Goal: Task Accomplishment & Management: Manage account settings

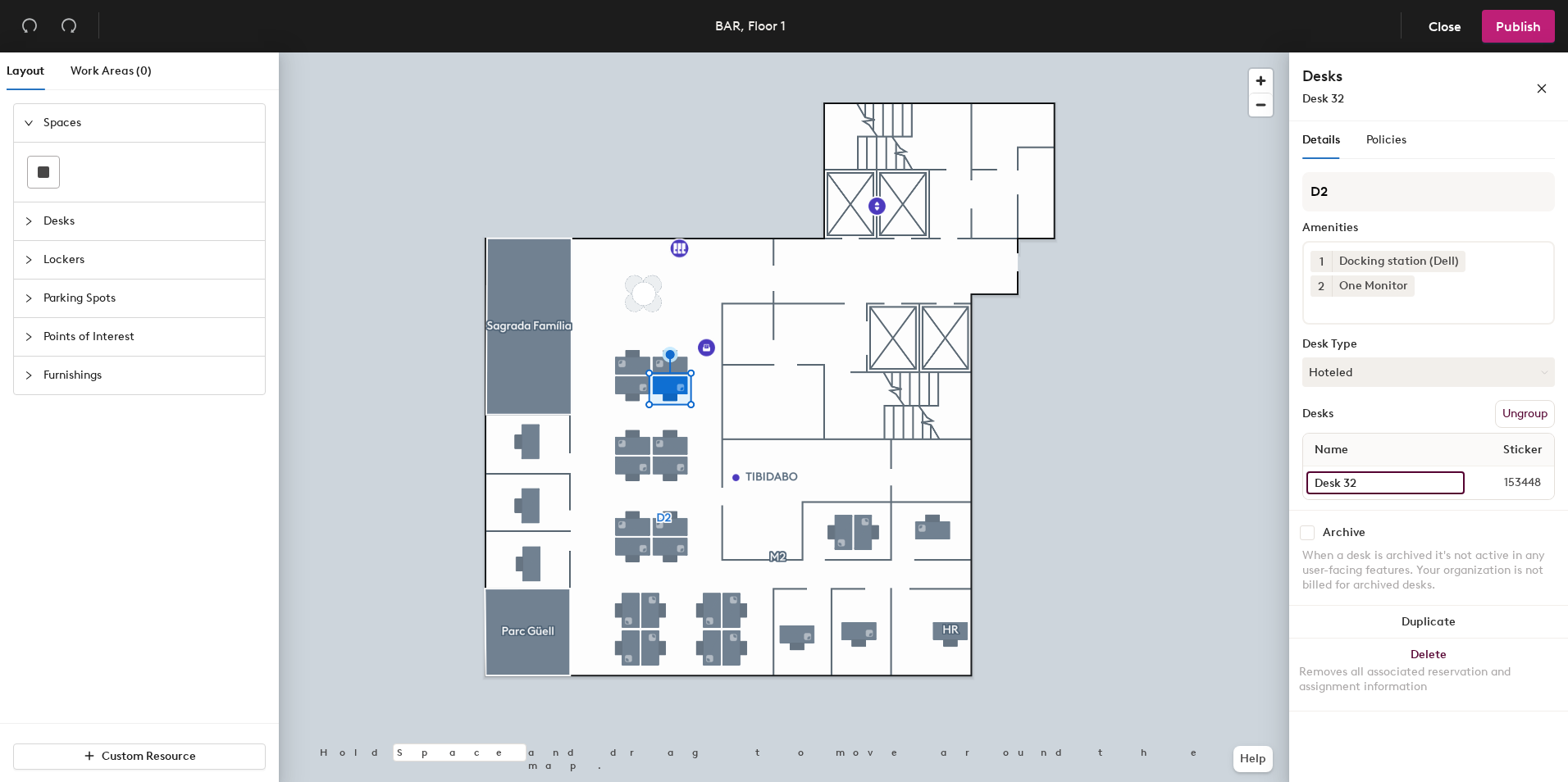
click at [1350, 488] on input "Desk 32" at bounding box center [1385, 482] width 158 height 23
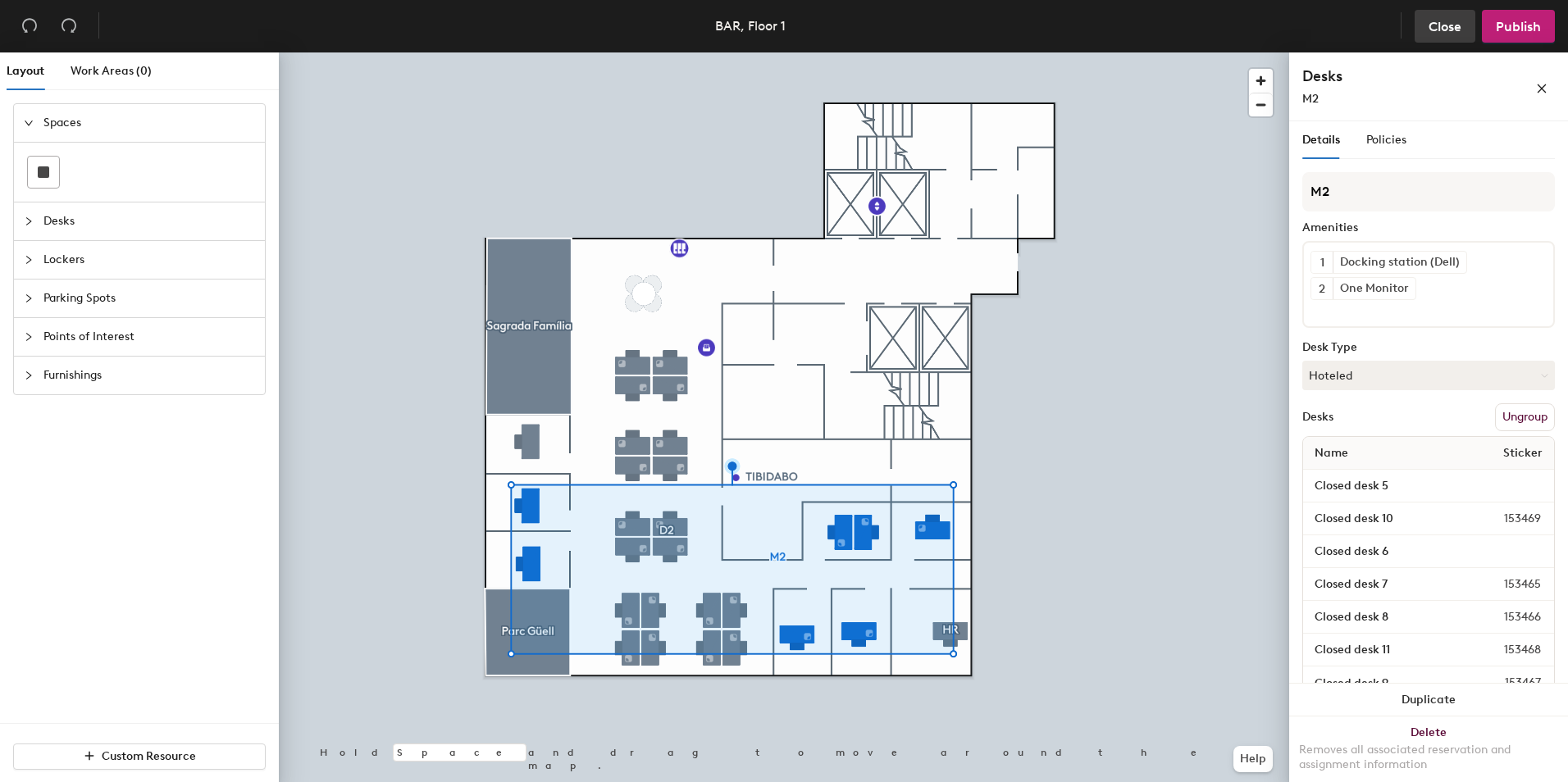
click at [1438, 29] on span "Close" at bounding box center [1444, 26] width 33 height 16
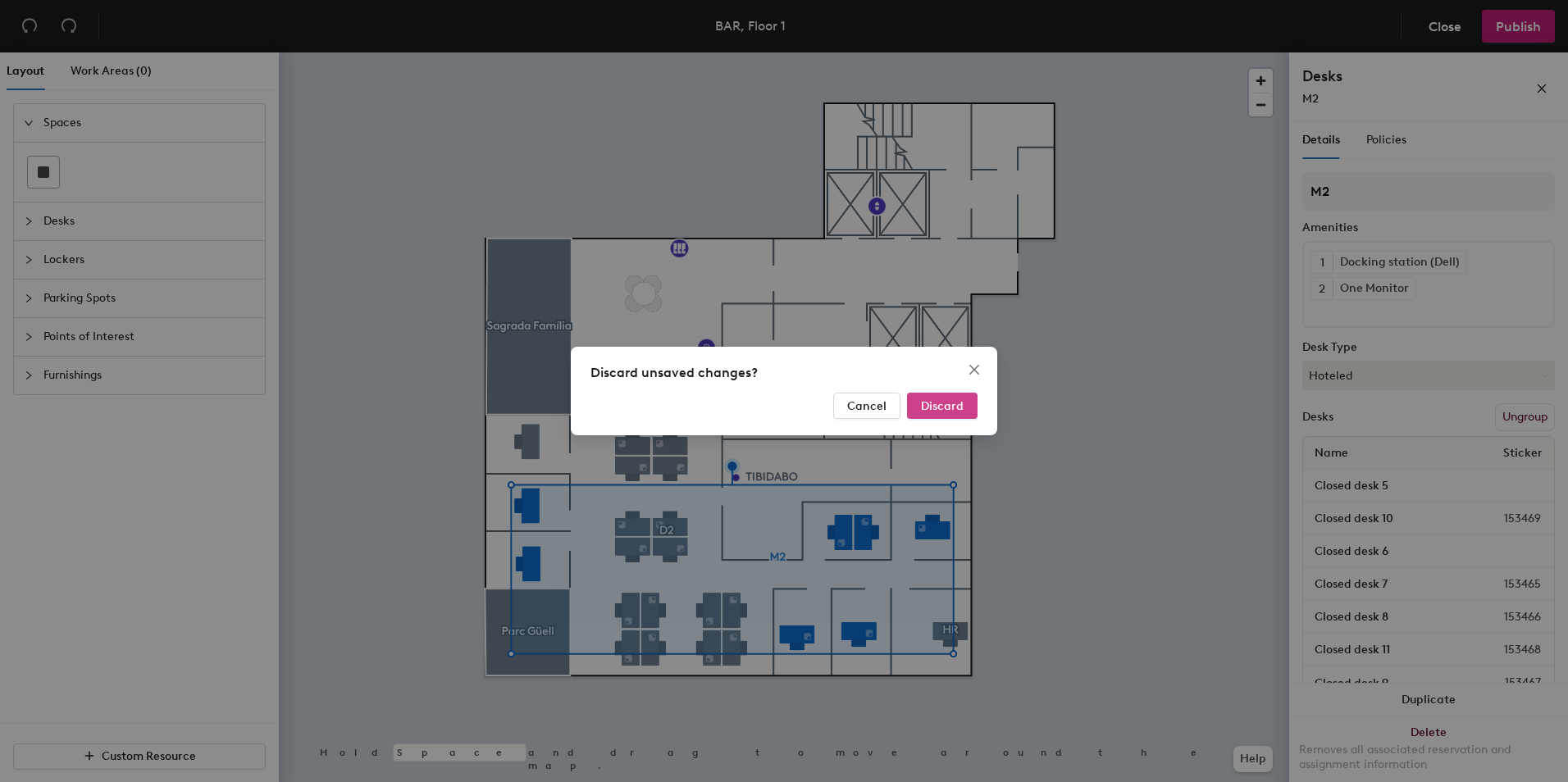
click at [937, 411] on span "Discard" at bounding box center [942, 406] width 43 height 14
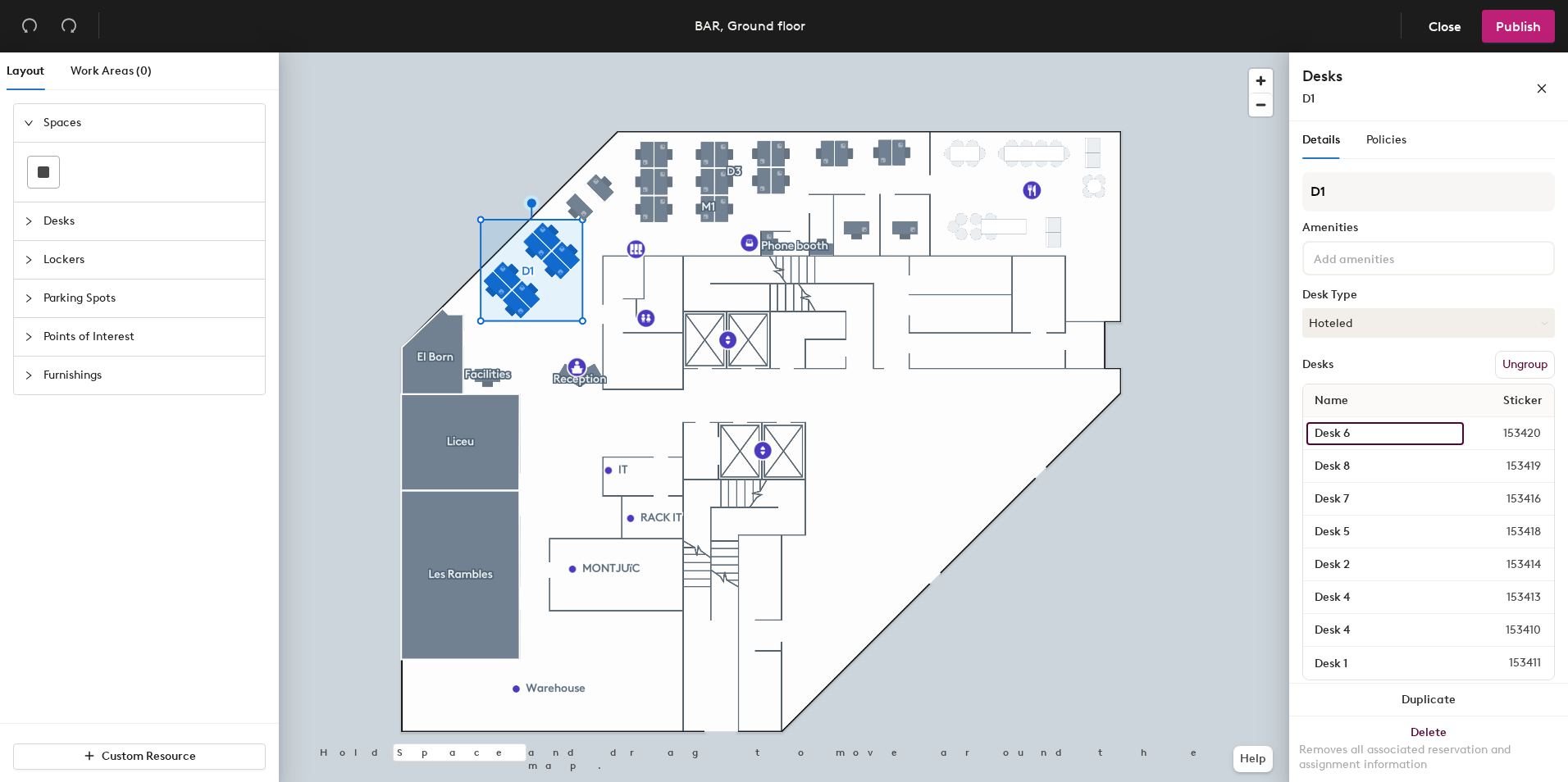
click at [1346, 429] on input "Desk 6" at bounding box center [1384, 434] width 157 height 23
click at [1354, 429] on input "Desk 6" at bounding box center [1384, 434] width 157 height 23
type input "Desk 6 (1 monitor)"
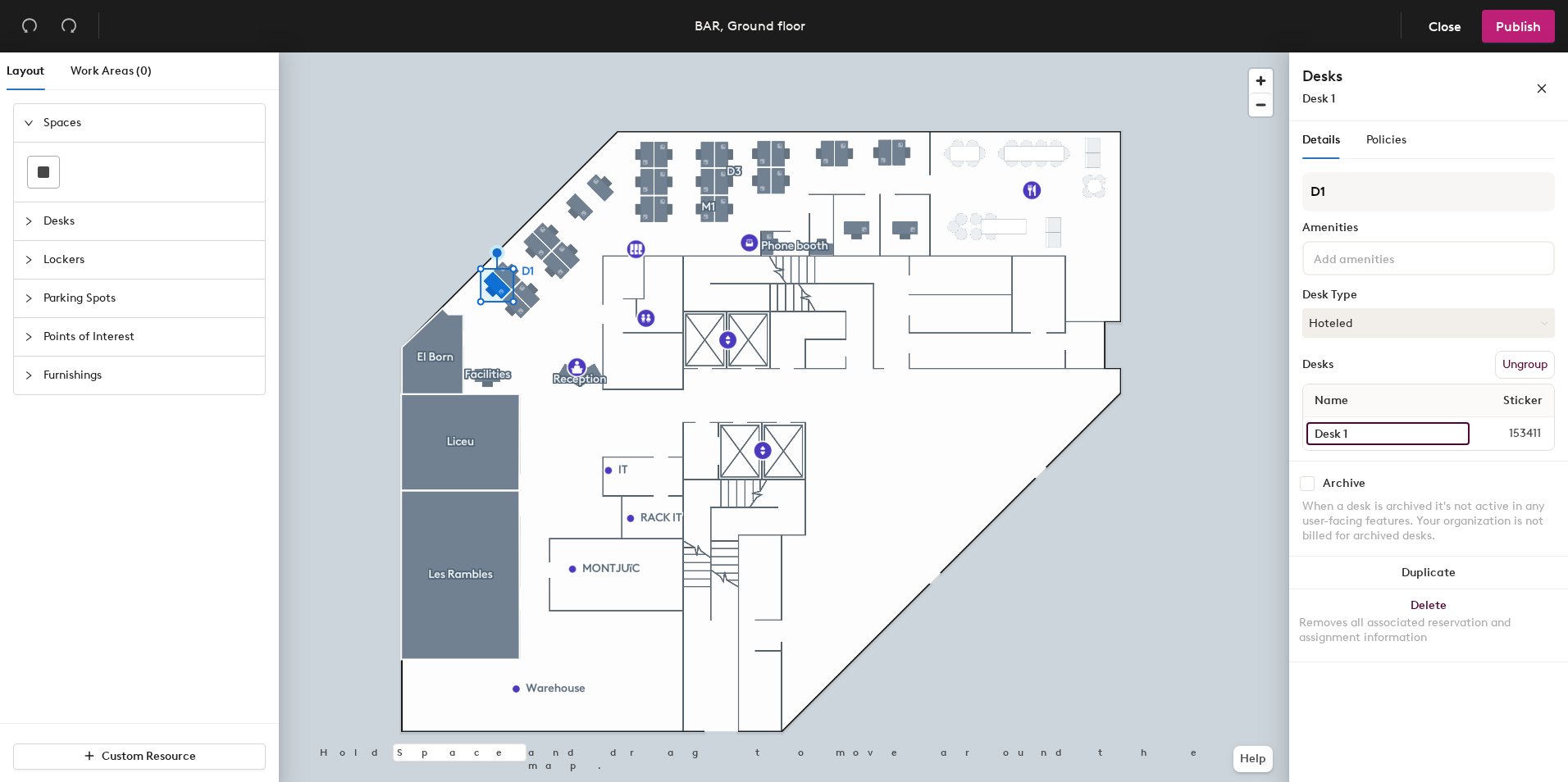
click at [1379, 441] on input "Desk 1" at bounding box center [1388, 434] width 163 height 23
click at [1377, 437] on input "Desk 1" at bounding box center [1388, 434] width 163 height 23
type input "Desk 1 (1 monitor)"
click at [1389, 436] on input "Desk 4" at bounding box center [1386, 434] width 160 height 23
click at [1389, 437] on input "Desk 4" at bounding box center [1386, 434] width 160 height 23
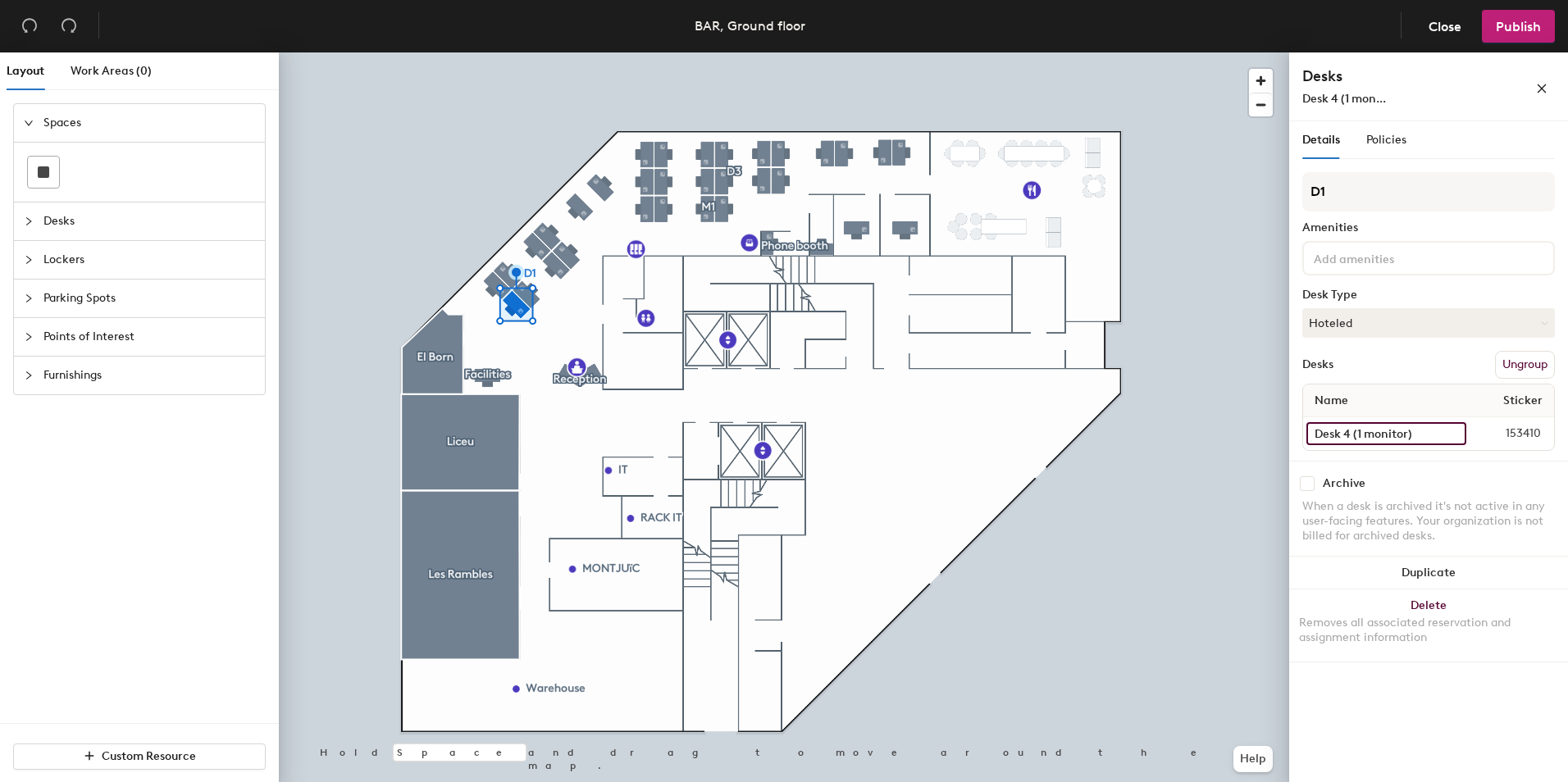
type input "Desk 4 (1 monitor)"
click at [1410, 434] on input "Desk 5" at bounding box center [1386, 434] width 161 height 23
click at [1410, 434] on input "Desk 5" at bounding box center [1386, 434] width 161 height 23
type input "Desk 5 (1 monitor)"
click at [1373, 441] on input "Desk 7" at bounding box center [1386, 434] width 161 height 23
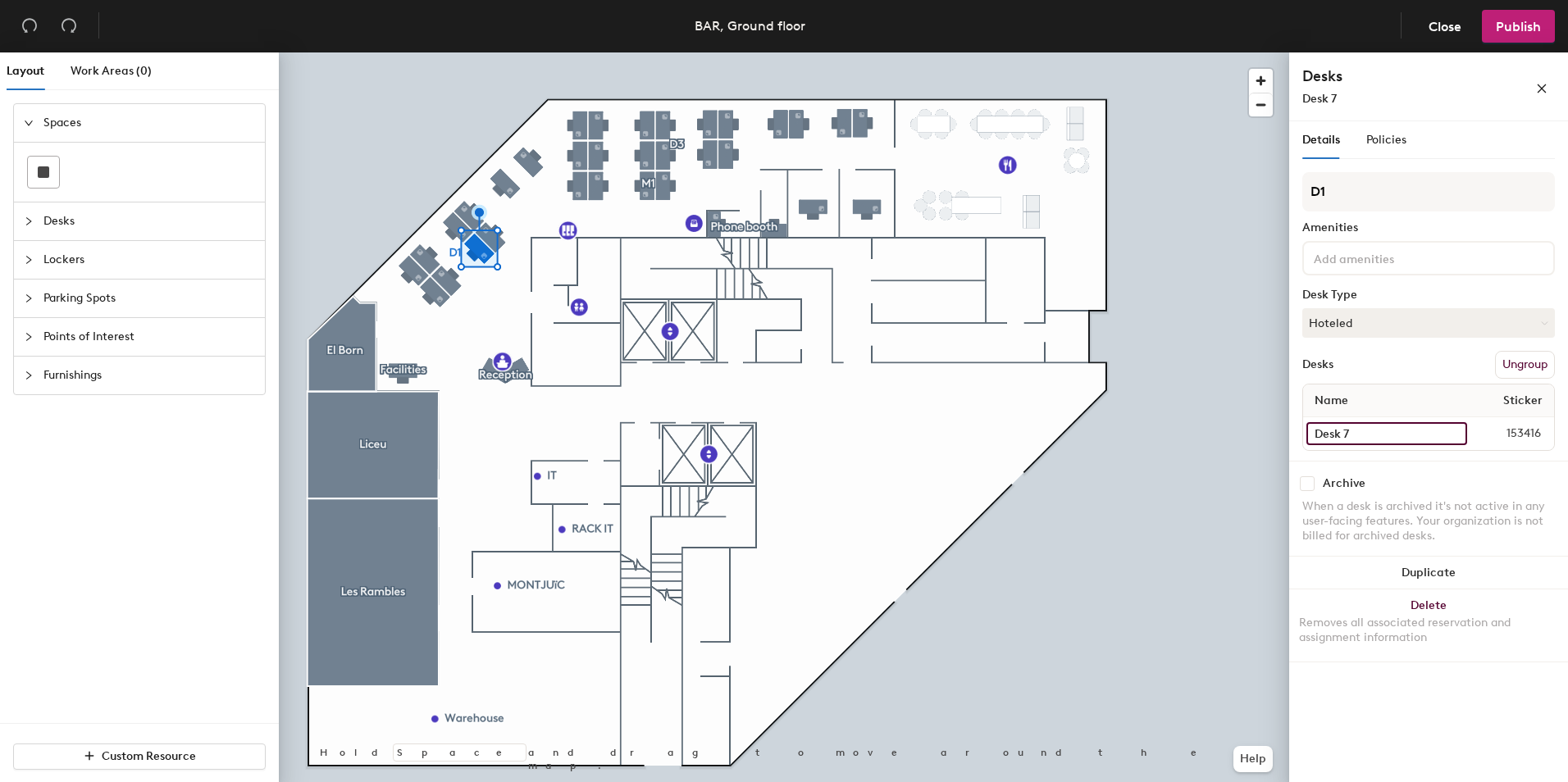
click at [1373, 441] on input "Desk 7" at bounding box center [1386, 434] width 161 height 23
type input "Desk 7 (1 monitor)"
click at [1401, 423] on input "Desk 8" at bounding box center [1386, 434] width 161 height 23
type input "Desk 8 (1 monitor)"
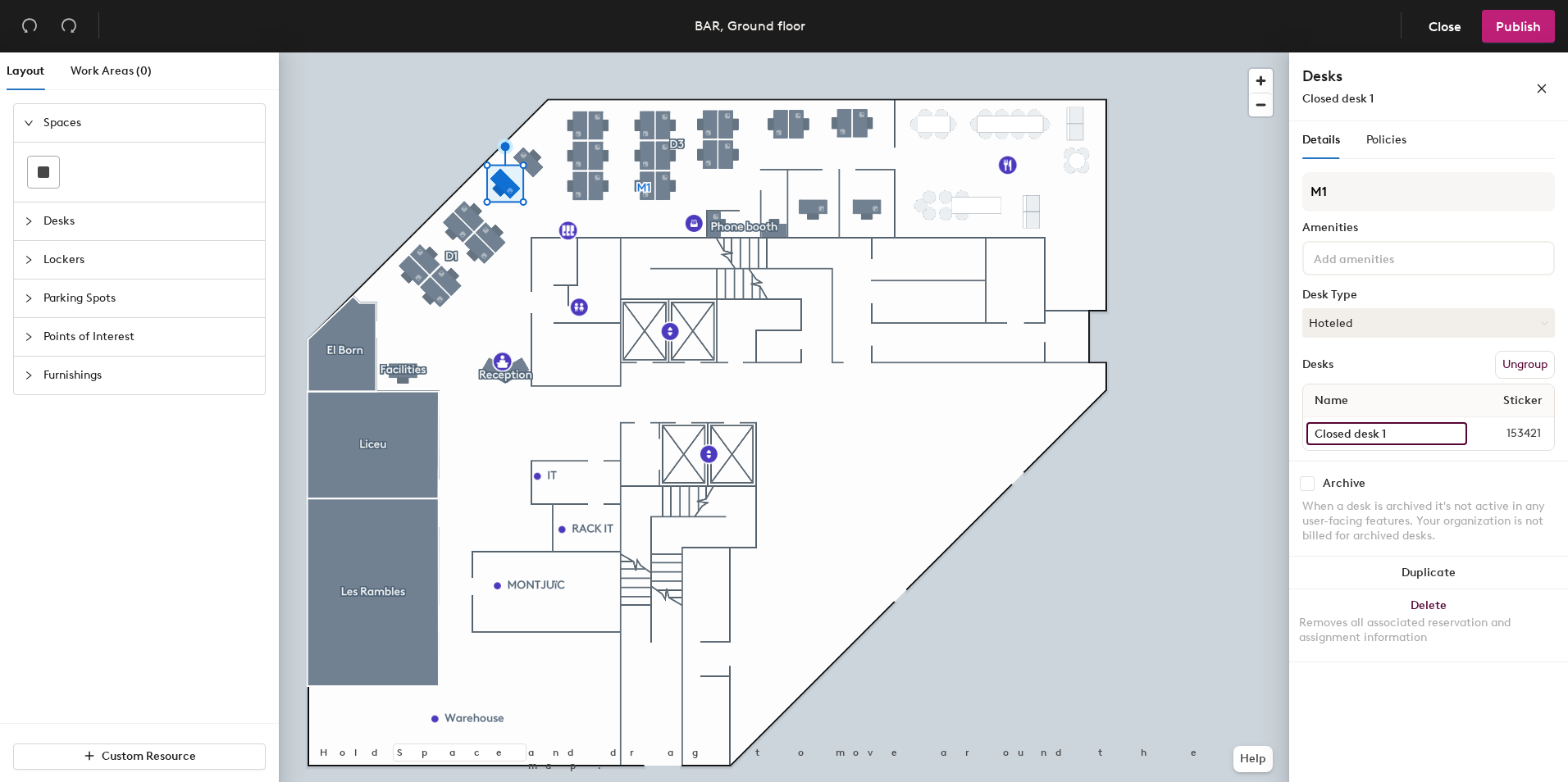
click at [1396, 432] on input "Closed desk 1" at bounding box center [1386, 434] width 161 height 23
type input "Closed desk 1 (1 monitor)"
click at [1389, 436] on input "Closed desk 2" at bounding box center [1385, 434] width 158 height 23
click at [1396, 431] on input "Closed desk 2" at bounding box center [1385, 434] width 158 height 23
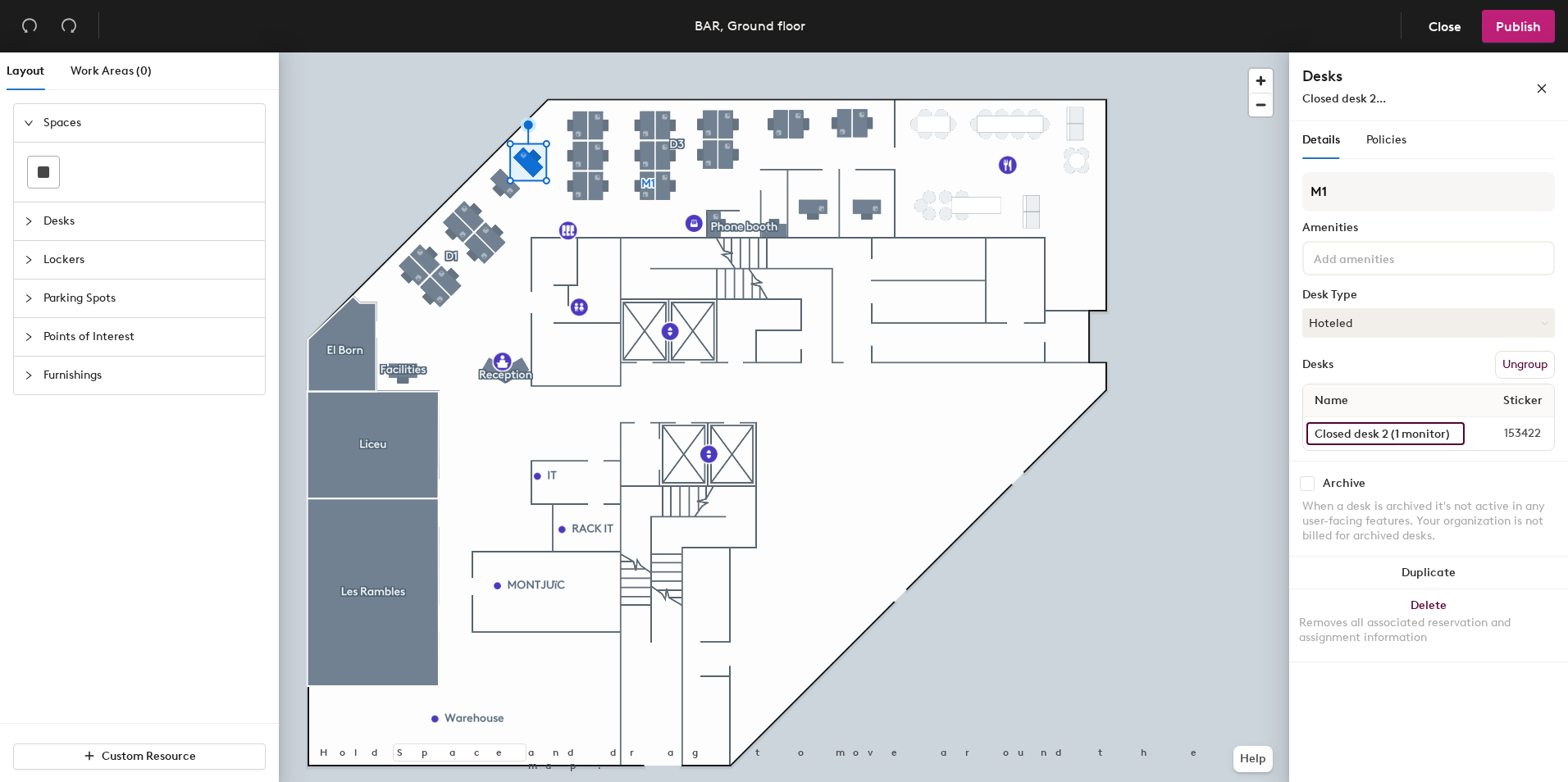
type input "Closed desk 2 (1 monitor)"
click at [1388, 439] on input "Desk 25" at bounding box center [1385, 434] width 158 height 23
click at [1388, 434] on input "Desk 25" at bounding box center [1385, 434] width 158 height 23
type input "Desk 25 (1 monitor)"
click at [1393, 429] on input "Desk 26" at bounding box center [1384, 434] width 157 height 23
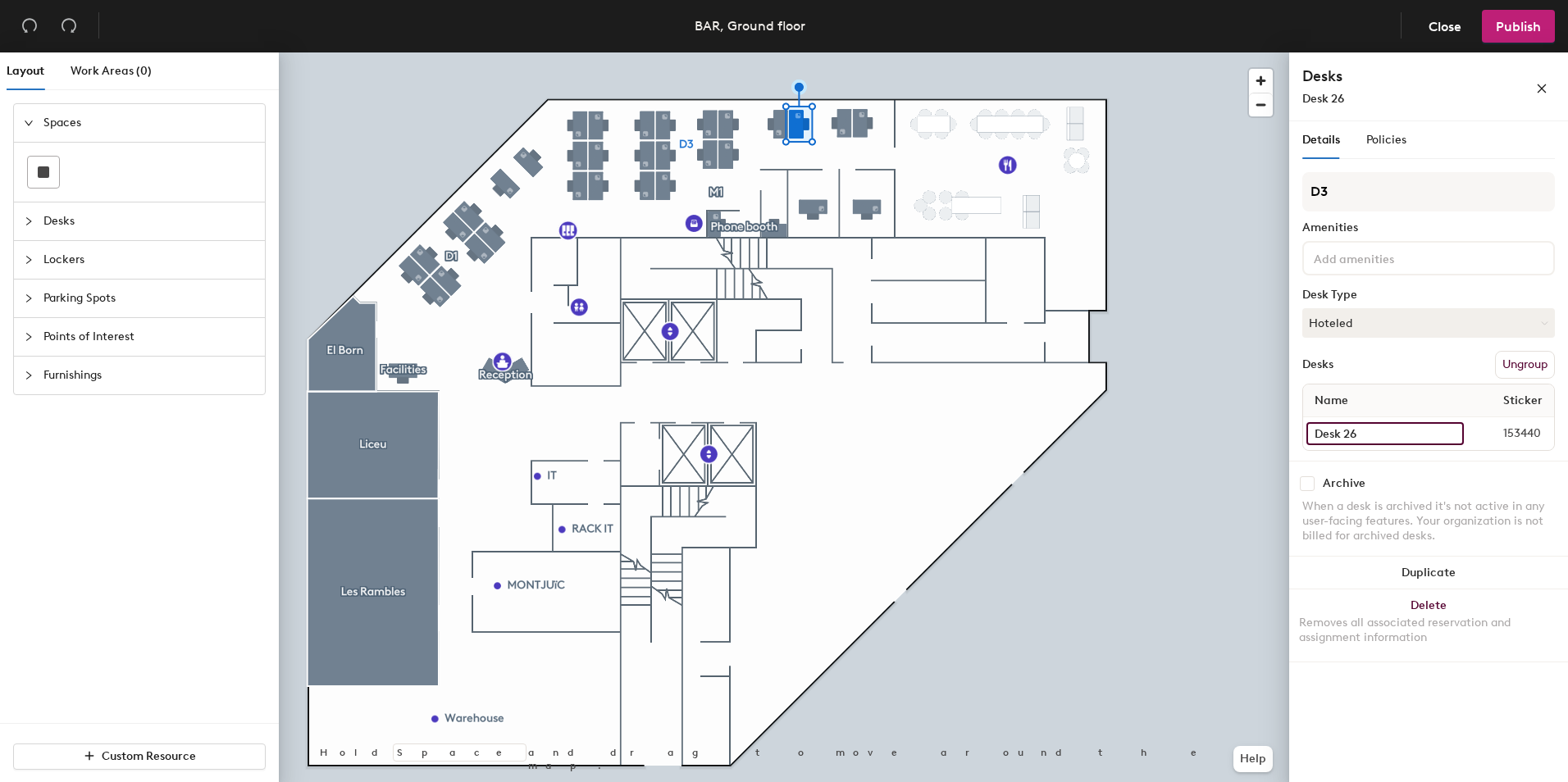
click at [1393, 429] on input "Desk 26" at bounding box center [1384, 434] width 157 height 23
type input "Desk 26 (1 monitor)"
click at [1394, 439] on input "Desk 27" at bounding box center [1386, 434] width 161 height 23
click at [1379, 434] on input "Desk 27" at bounding box center [1386, 434] width 161 height 23
type input "Desk 27 (1 monitor)"
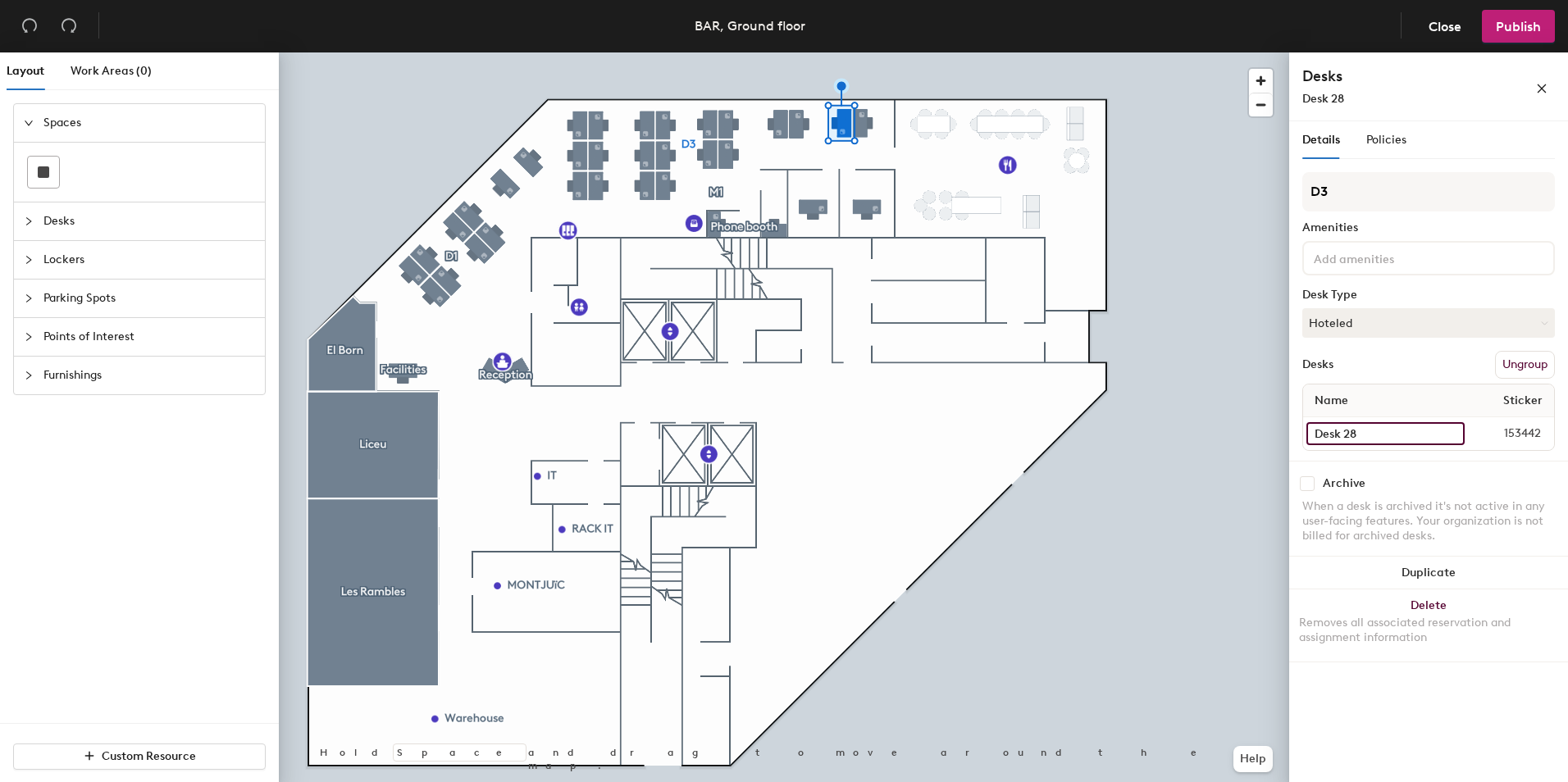
click at [1374, 437] on input "Desk 28" at bounding box center [1385, 434] width 158 height 23
click at [1375, 434] on input "Desk 28" at bounding box center [1385, 434] width 158 height 23
type input "Desk 28 (1 monitor)"
click at [1507, 22] on span "Publish" at bounding box center [1518, 26] width 45 height 16
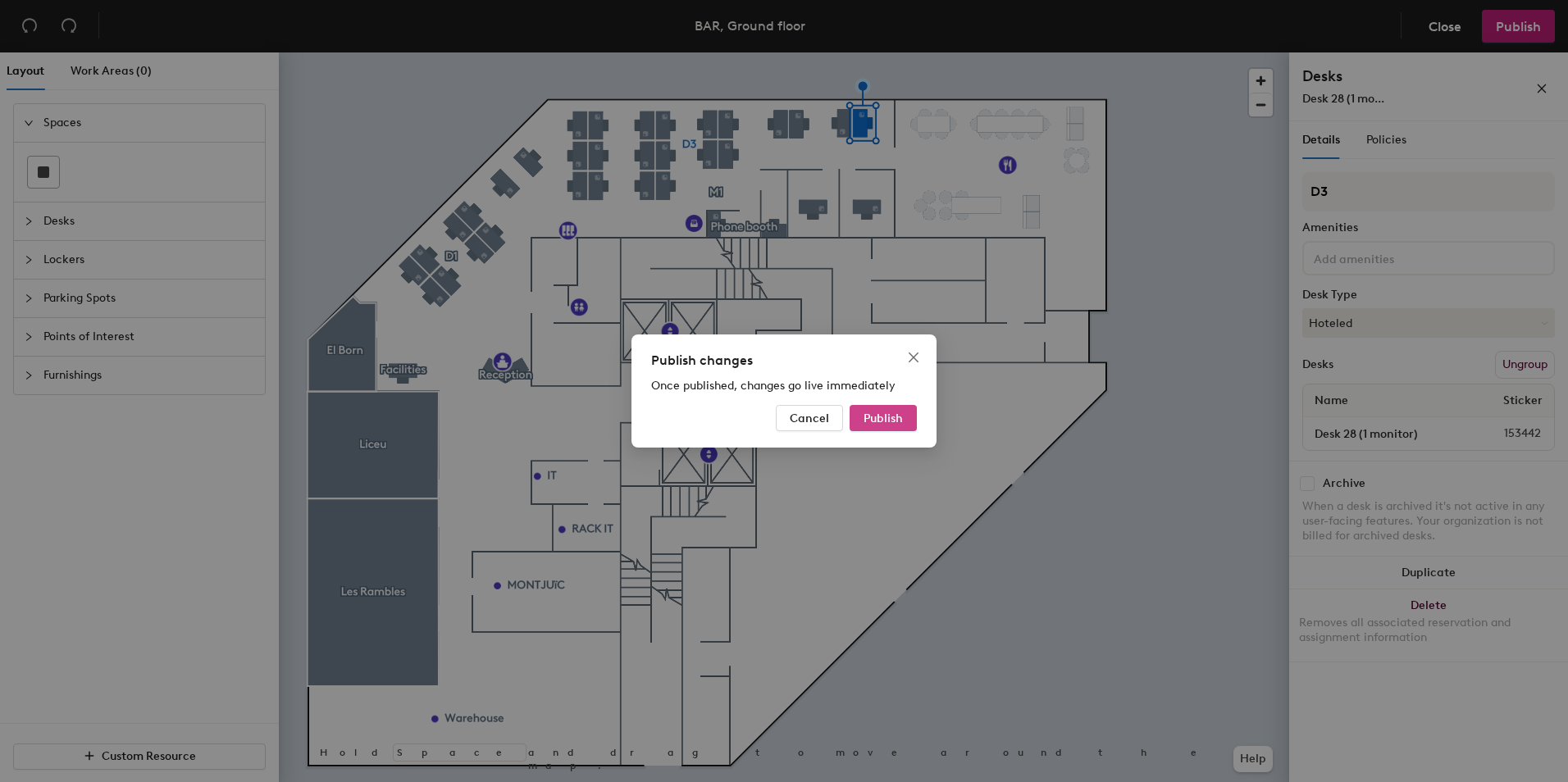
click at [880, 419] on span "Publish" at bounding box center [883, 418] width 40 height 14
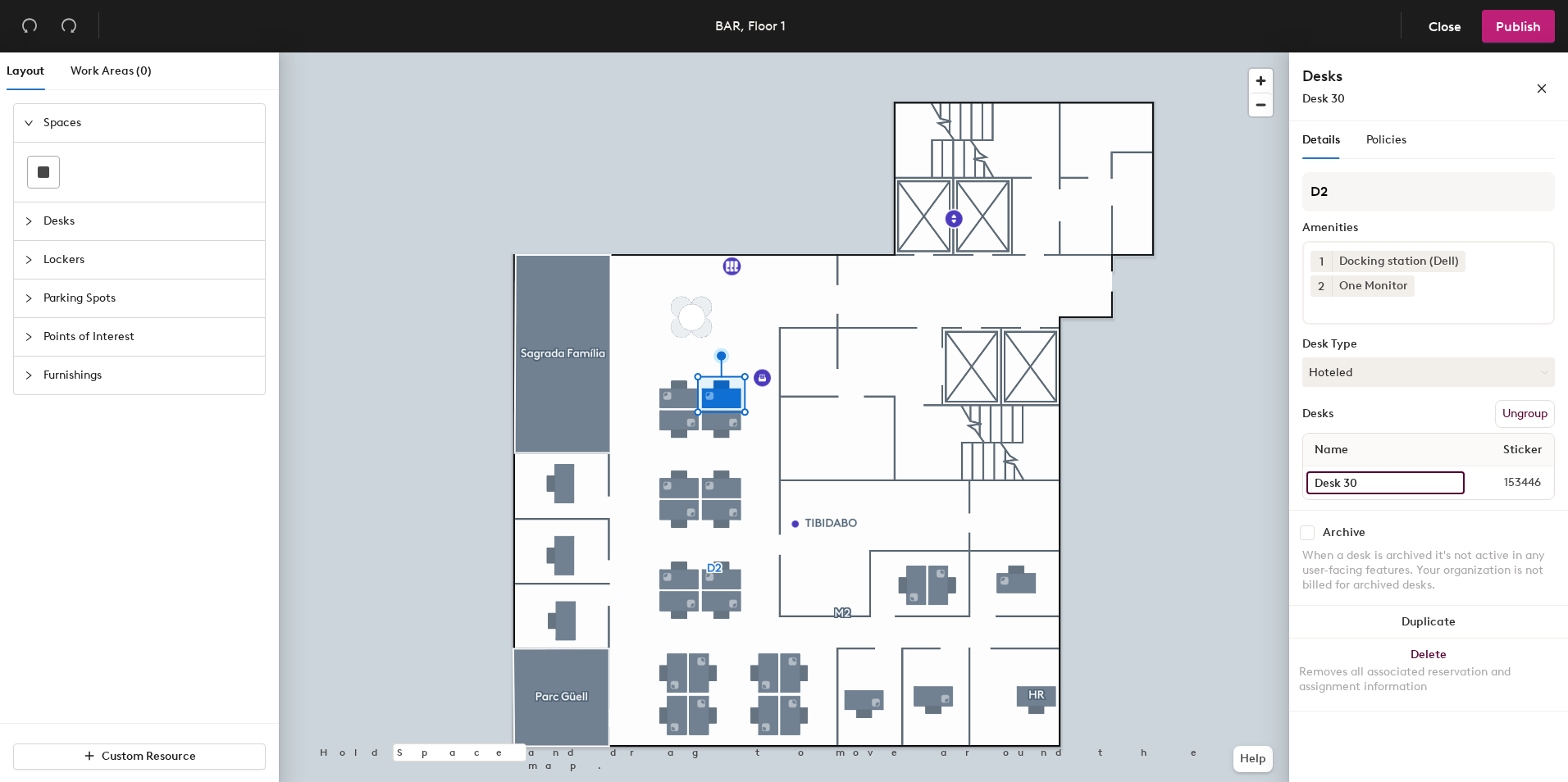
click at [1385, 484] on input "Desk 30" at bounding box center [1385, 482] width 158 height 23
type input "Desk 30 (1 monitor)"
click at [1368, 484] on input "Desk 31" at bounding box center [1385, 482] width 159 height 23
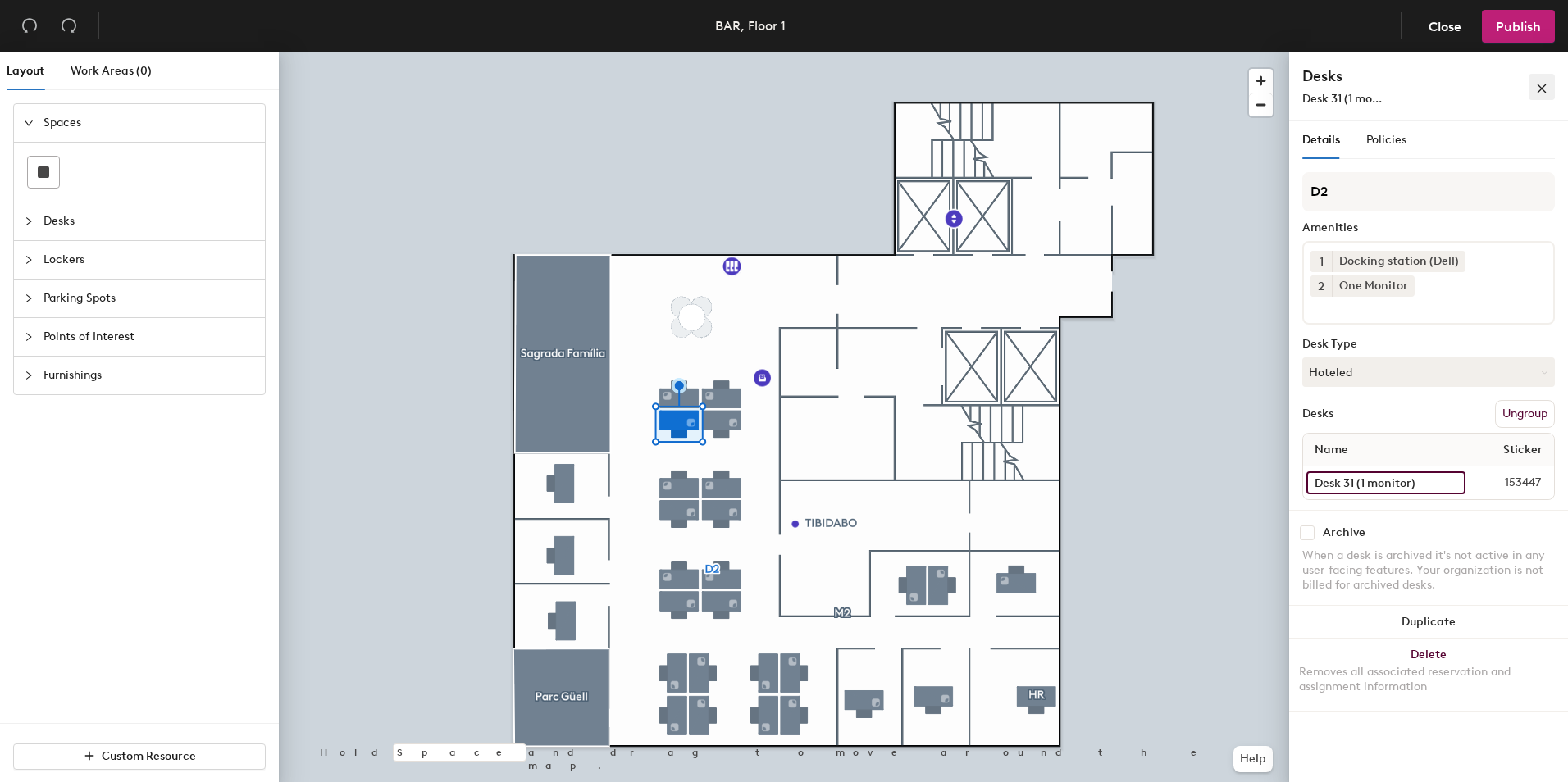
type input "Desk 31 (1 monitor)"
click at [1380, 486] on input "Desk 32" at bounding box center [1385, 482] width 158 height 23
click at [1382, 481] on input "Desk 32" at bounding box center [1385, 482] width 158 height 23
type input "Desk 32 (1 monitor)"
click at [677, 52] on div at bounding box center [784, 52] width 1011 height 0
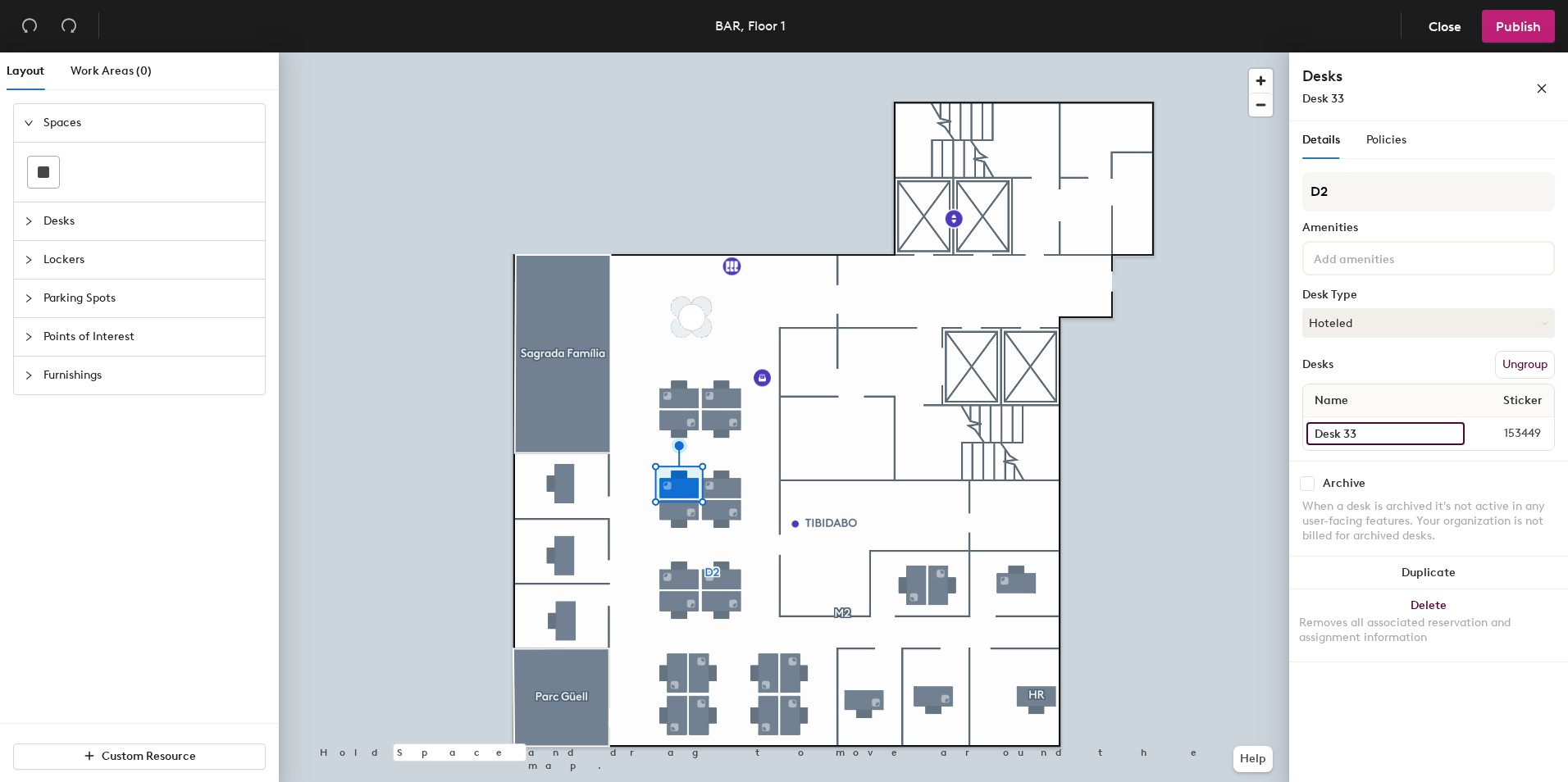
click at [1363, 442] on input "Desk 33" at bounding box center [1385, 434] width 158 height 23
click at [1364, 440] on input "Desk 33" at bounding box center [1385, 434] width 158 height 23
type input "Desk 33 (1 monitor)"
click at [1375, 445] on div "Desk 34 153450" at bounding box center [1428, 434] width 251 height 33
click at [1373, 439] on input "Desk 34" at bounding box center [1384, 434] width 157 height 23
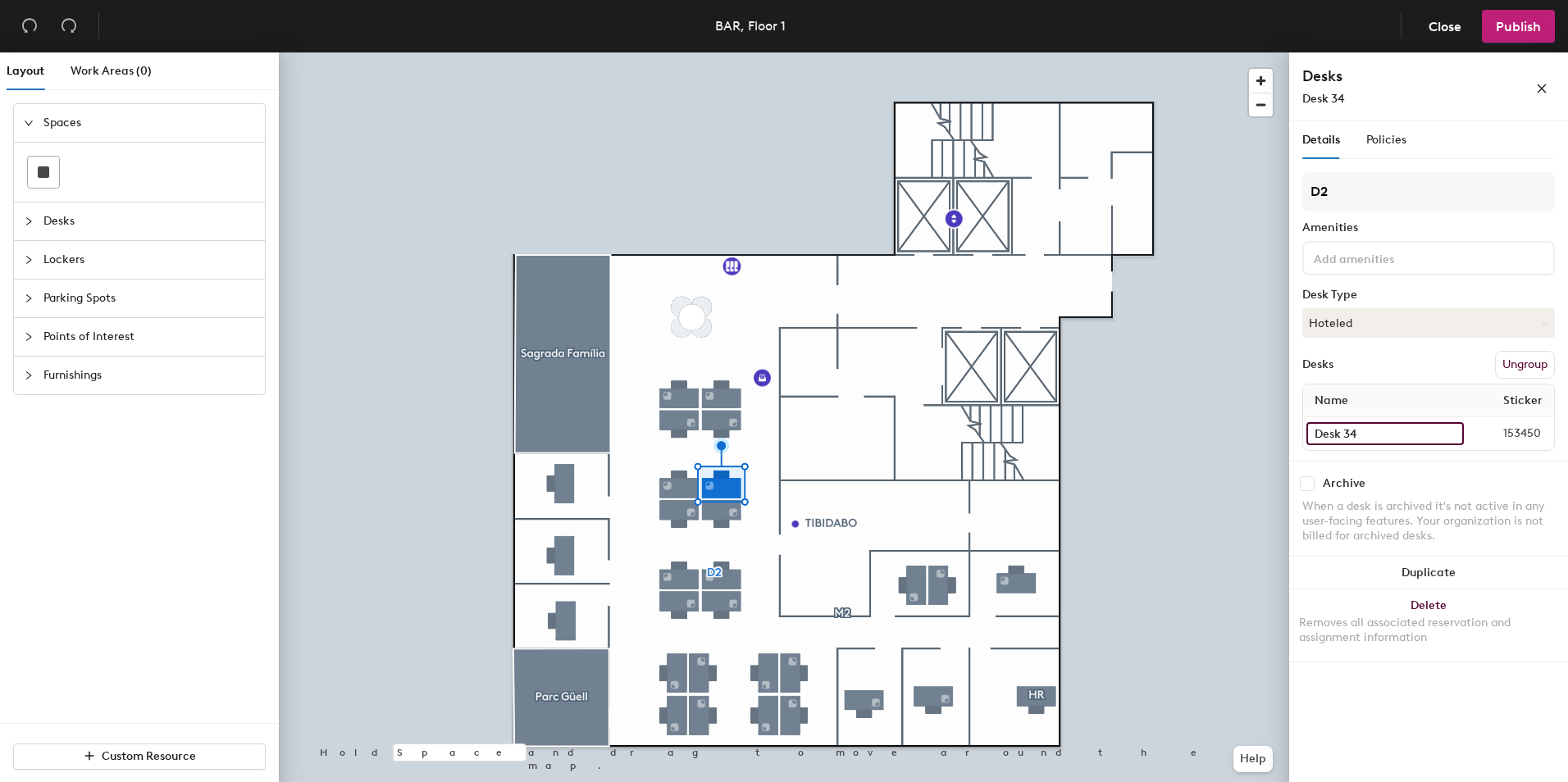
click at [1373, 439] on input "Desk 34" at bounding box center [1384, 434] width 157 height 23
type input "Desk 34 (1 monitor)"
click at [1378, 428] on input "Desk 35" at bounding box center [1386, 434] width 161 height 23
click at [1378, 428] on input "Desk 35" at bounding box center [1386, 434] width 161 height 23
type input "Desk 35 (1 monitor)"
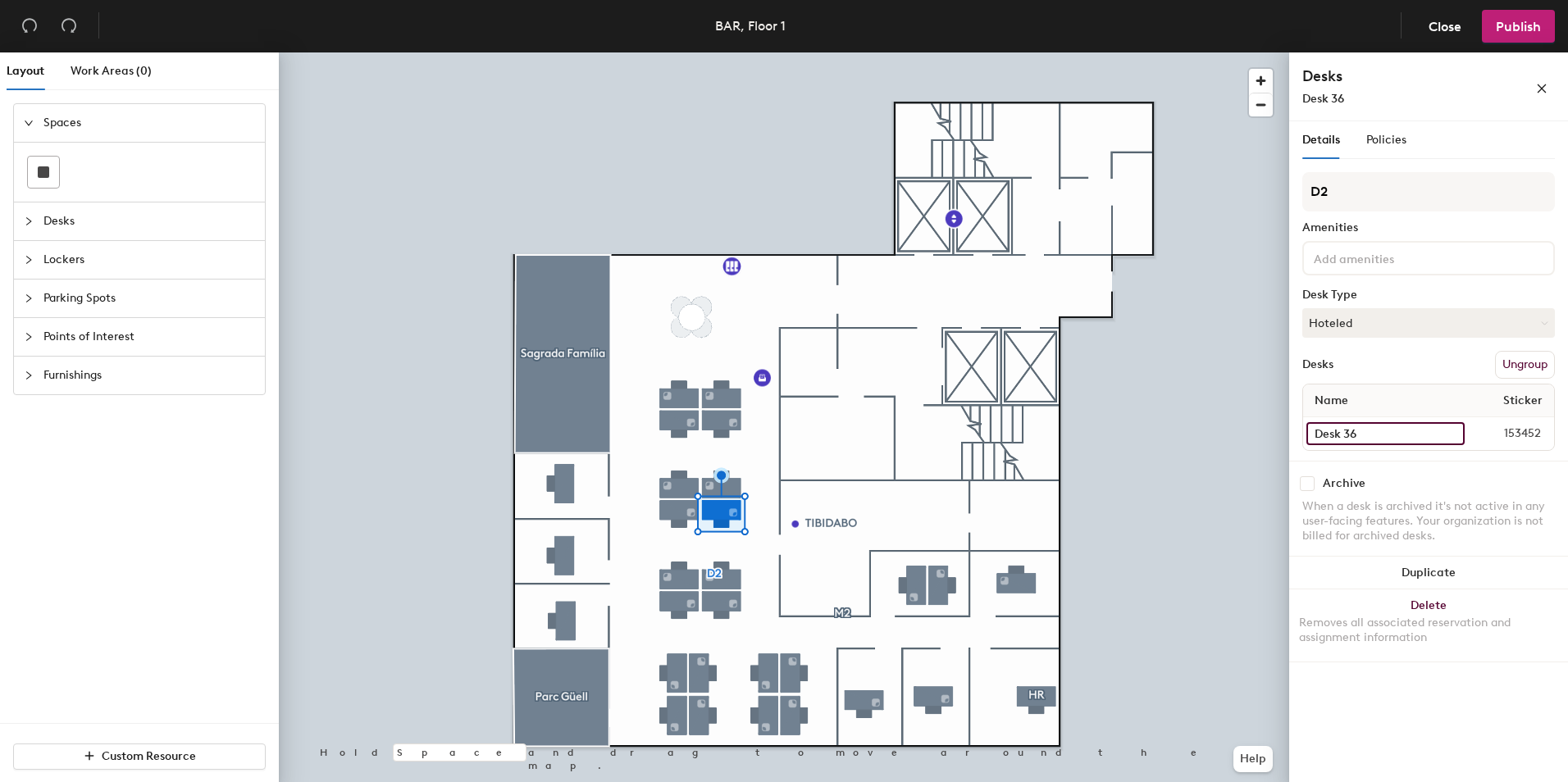
click at [1378, 434] on input "Desk 36" at bounding box center [1385, 434] width 158 height 23
type input "Desk 36 (1 monitor)"
click at [1385, 429] on input "Desk 37" at bounding box center [1385, 434] width 158 height 23
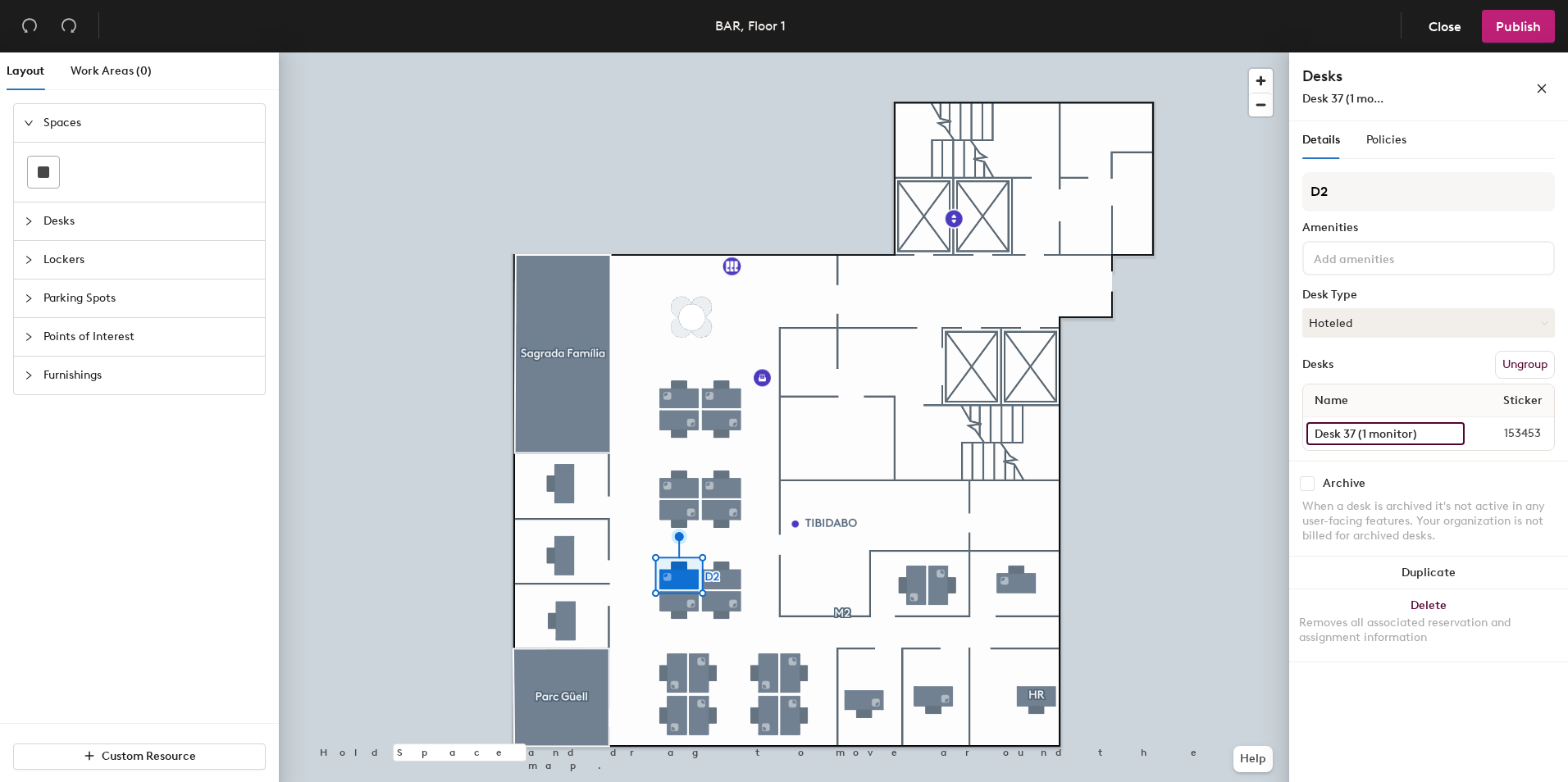
type input "Desk 37 (1 monitor)"
click at [1395, 439] on input "Desk 38" at bounding box center [1385, 434] width 158 height 23
type input "Desk 38 (1 monitor)"
click at [1374, 423] on input "Desk 39" at bounding box center [1385, 434] width 158 height 23
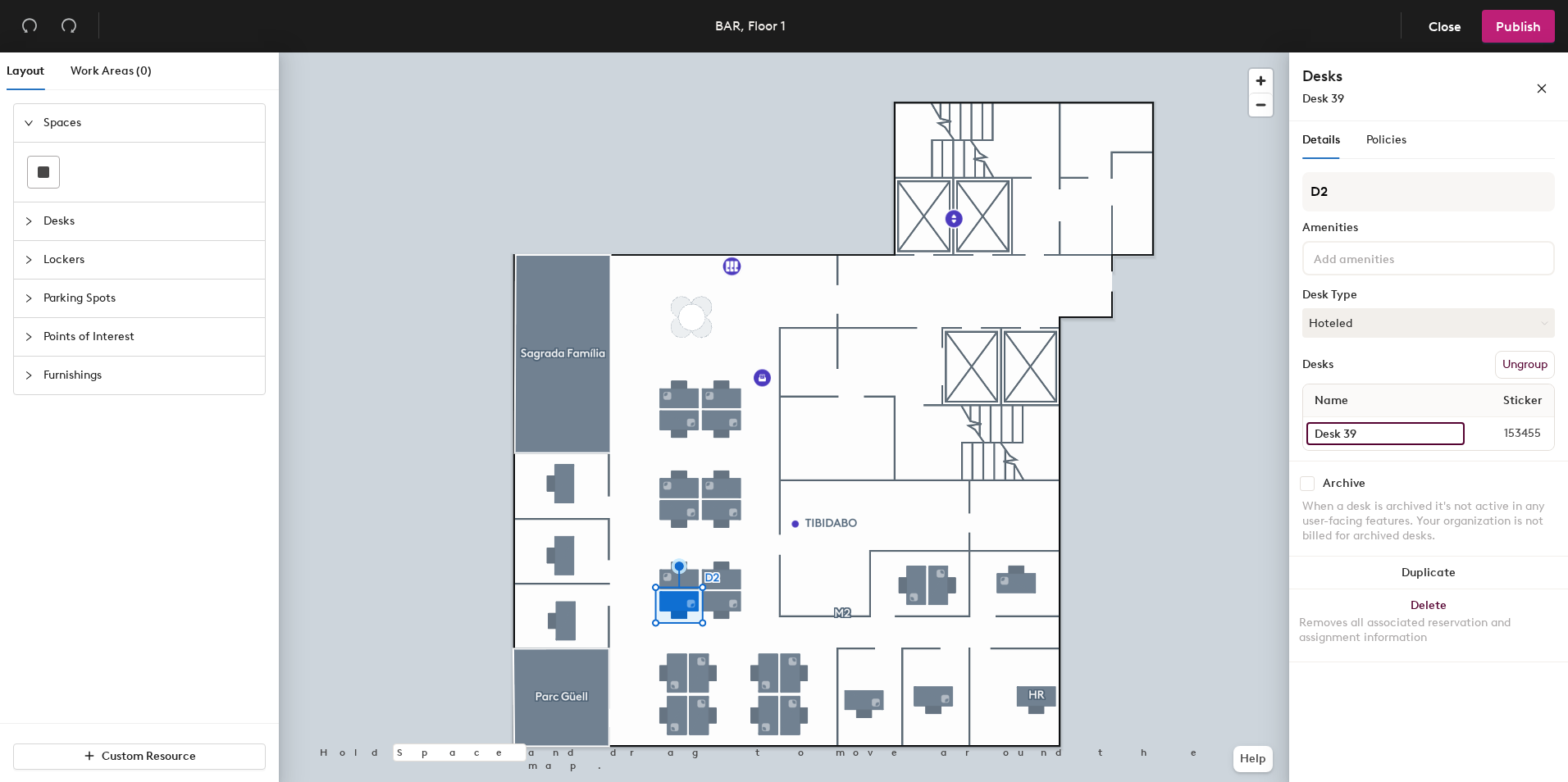
click at [1371, 433] on input "Desk 39" at bounding box center [1385, 434] width 158 height 23
type input "Desk 39 (1 monitor)"
click at [1395, 446] on div "Desk 40 153456" at bounding box center [1428, 434] width 251 height 33
click at [1392, 434] on input "Desk 40" at bounding box center [1385, 434] width 158 height 23
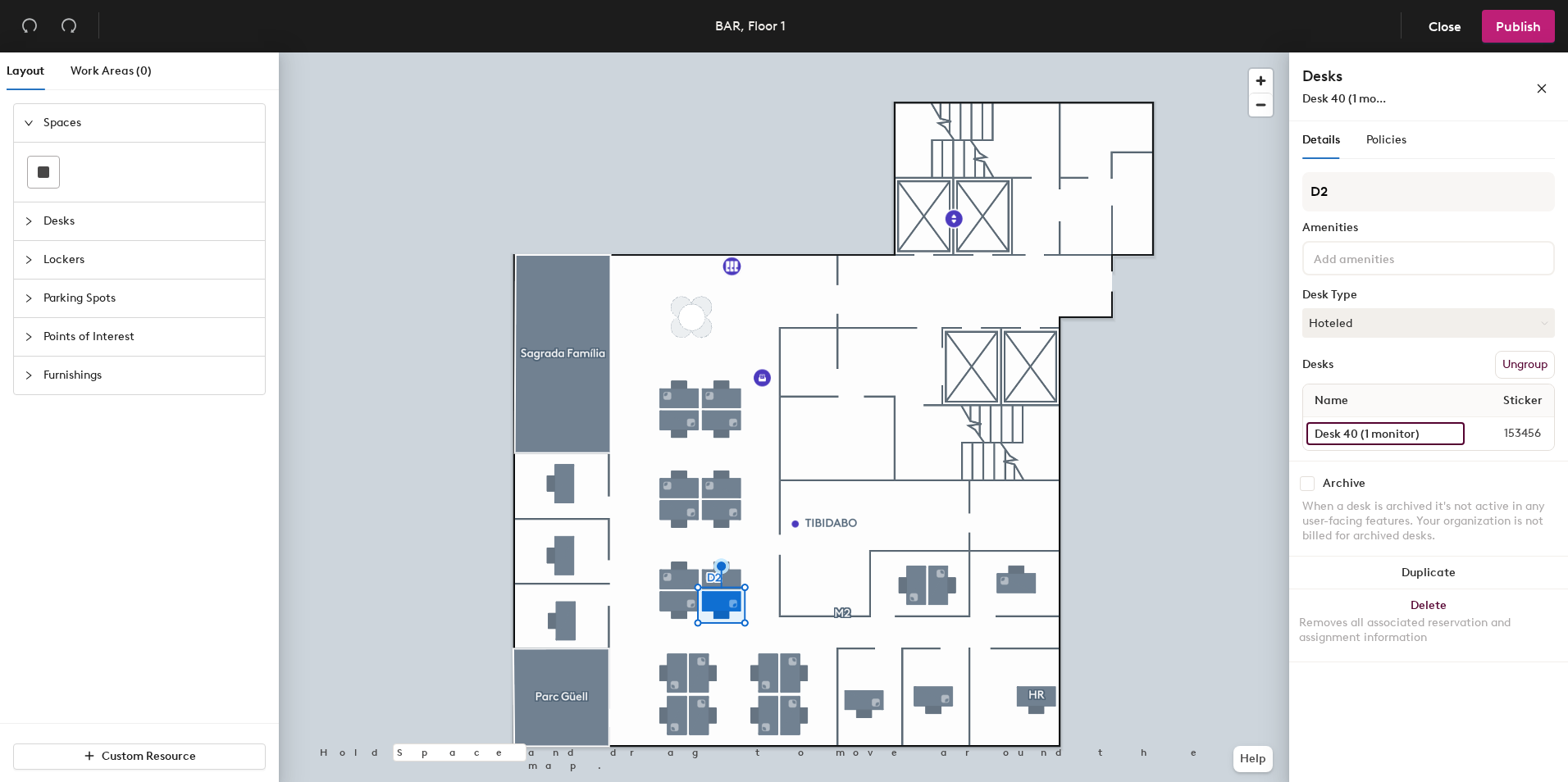
type input "Desk 40 (1 monitor)"
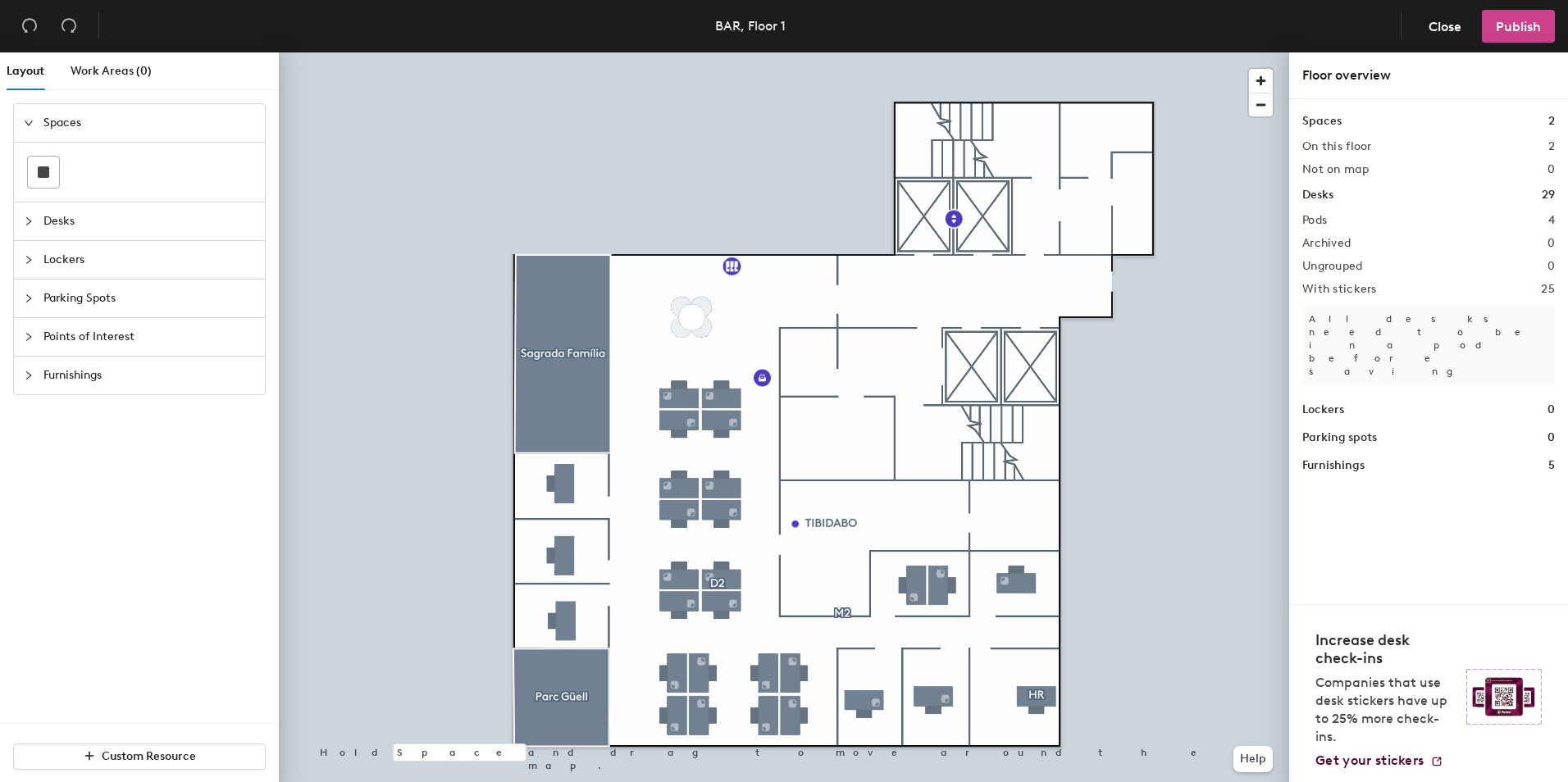
click at [1502, 36] on button "Publish" at bounding box center [1518, 26] width 73 height 33
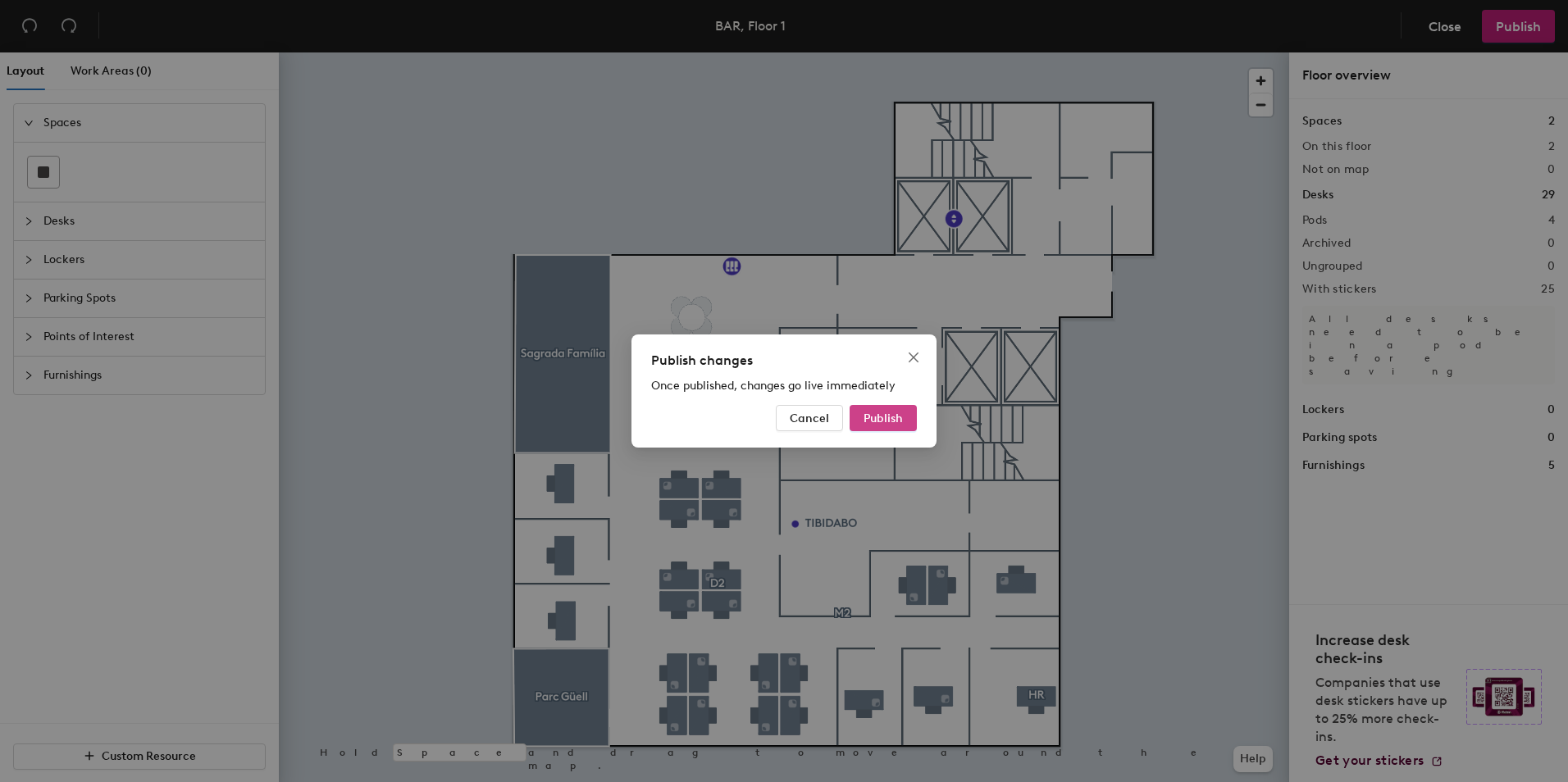
click at [899, 429] on button "Publish" at bounding box center [883, 418] width 67 height 26
